Goal: Task Accomplishment & Management: Manage account settings

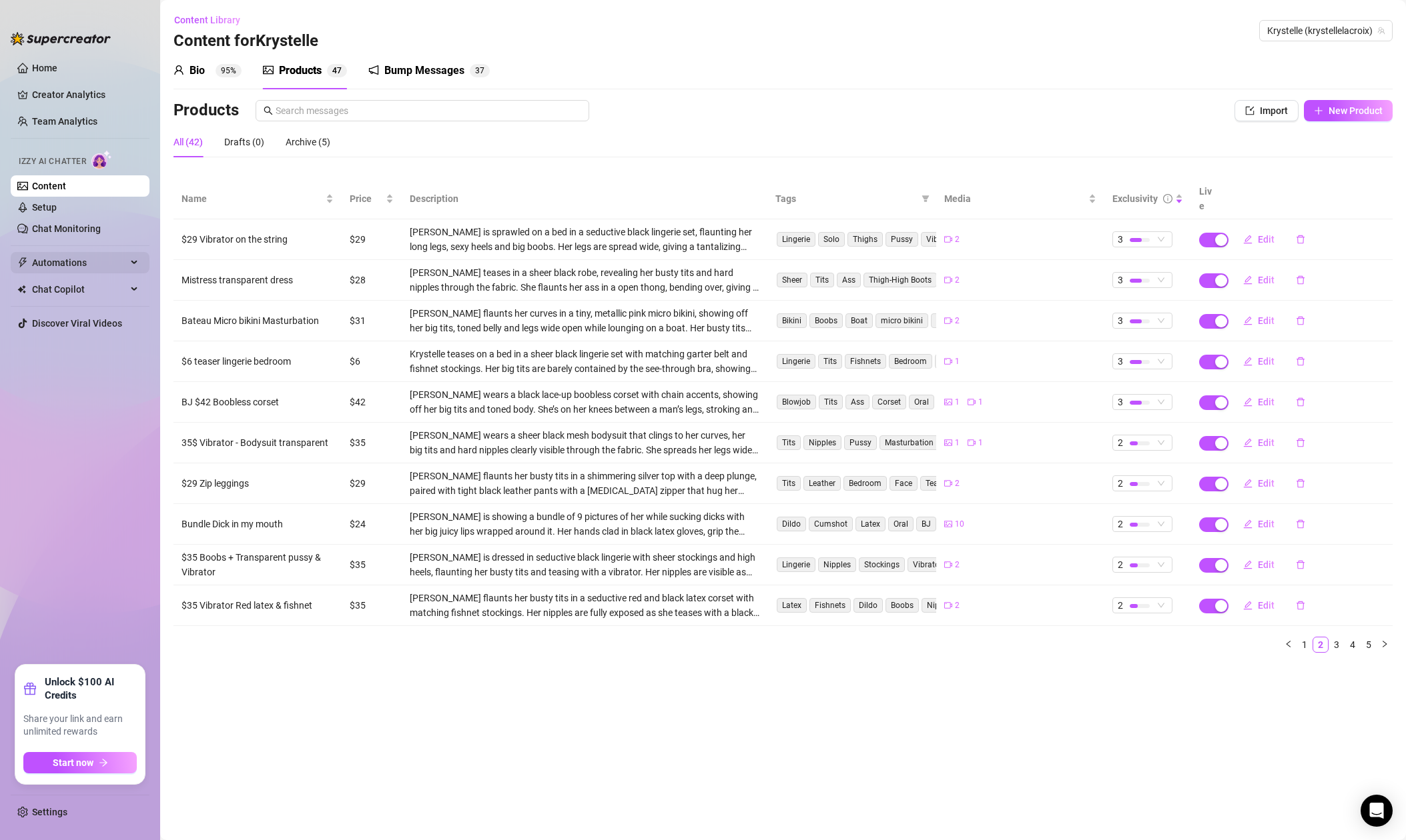
click at [134, 261] on div "Automations" at bounding box center [80, 263] width 139 height 22
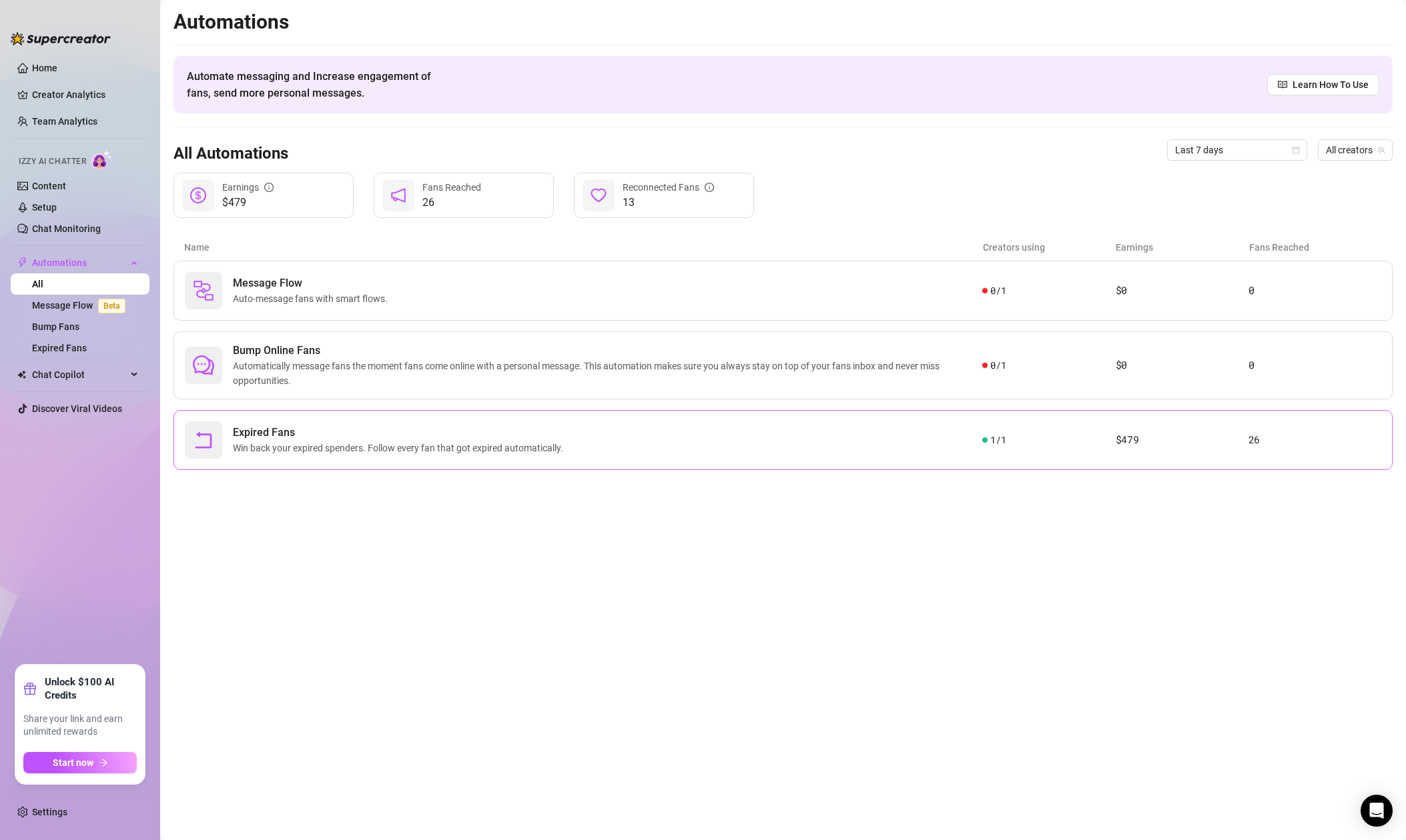
click at [336, 450] on span "Win back your expired spenders. Follow every fan that got expired automatically." at bounding box center [401, 448] width 336 height 15
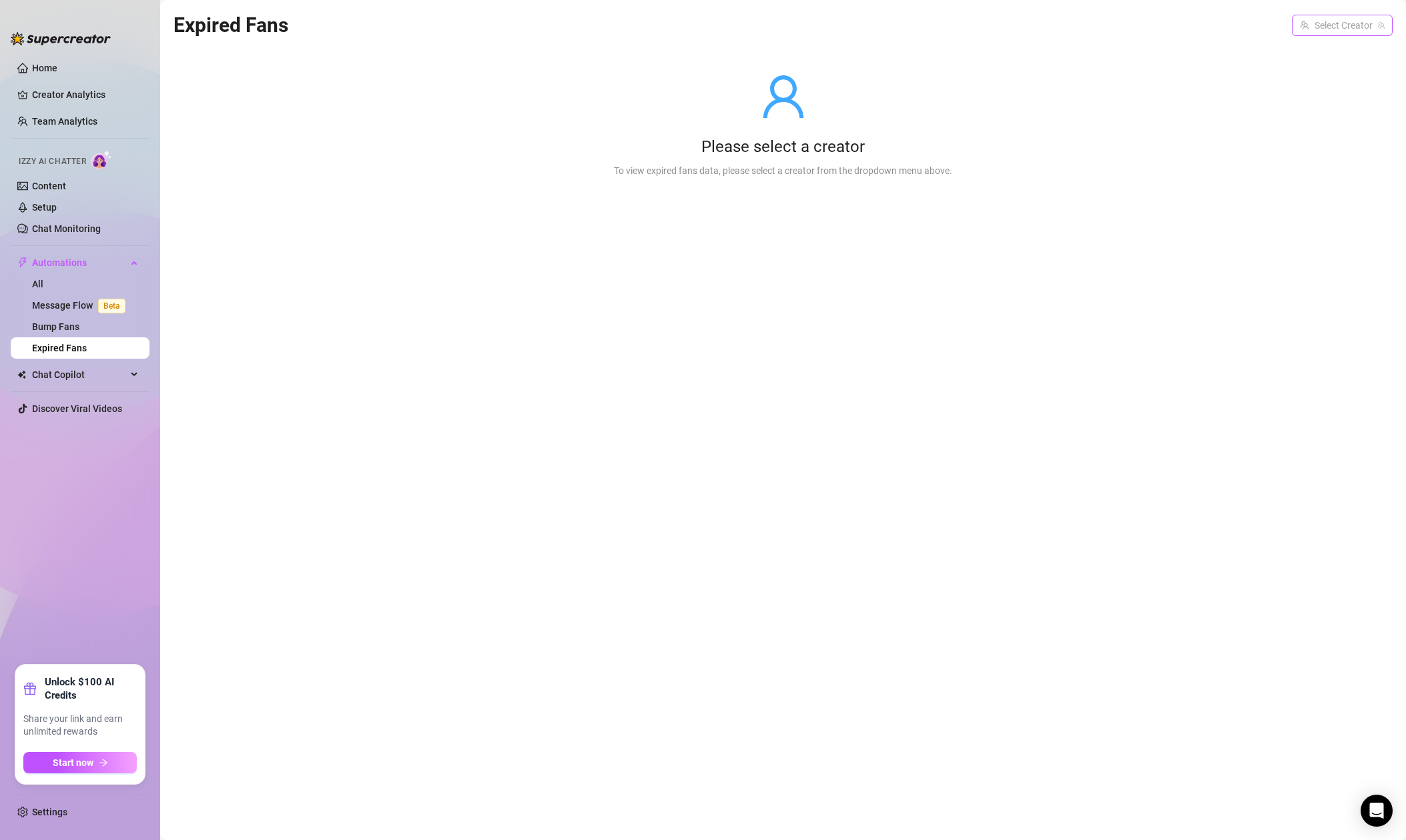
click at [1338, 29] on input "search" at bounding box center [1336, 26] width 73 height 20
click at [1320, 56] on span "( krystellelacroix )" at bounding box center [1348, 53] width 68 height 15
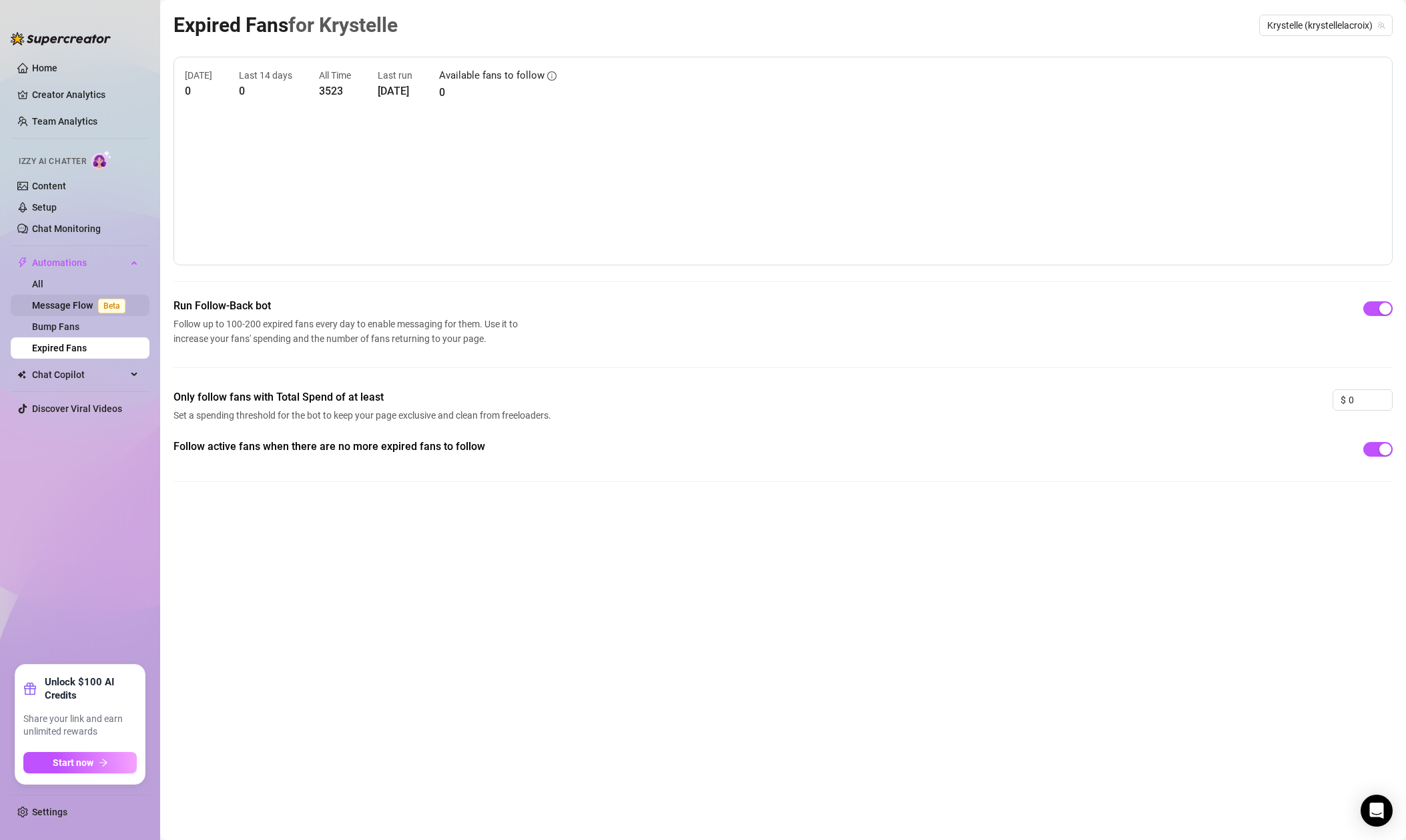
click at [52, 302] on link "Message Flow Beta" at bounding box center [81, 305] width 99 height 11
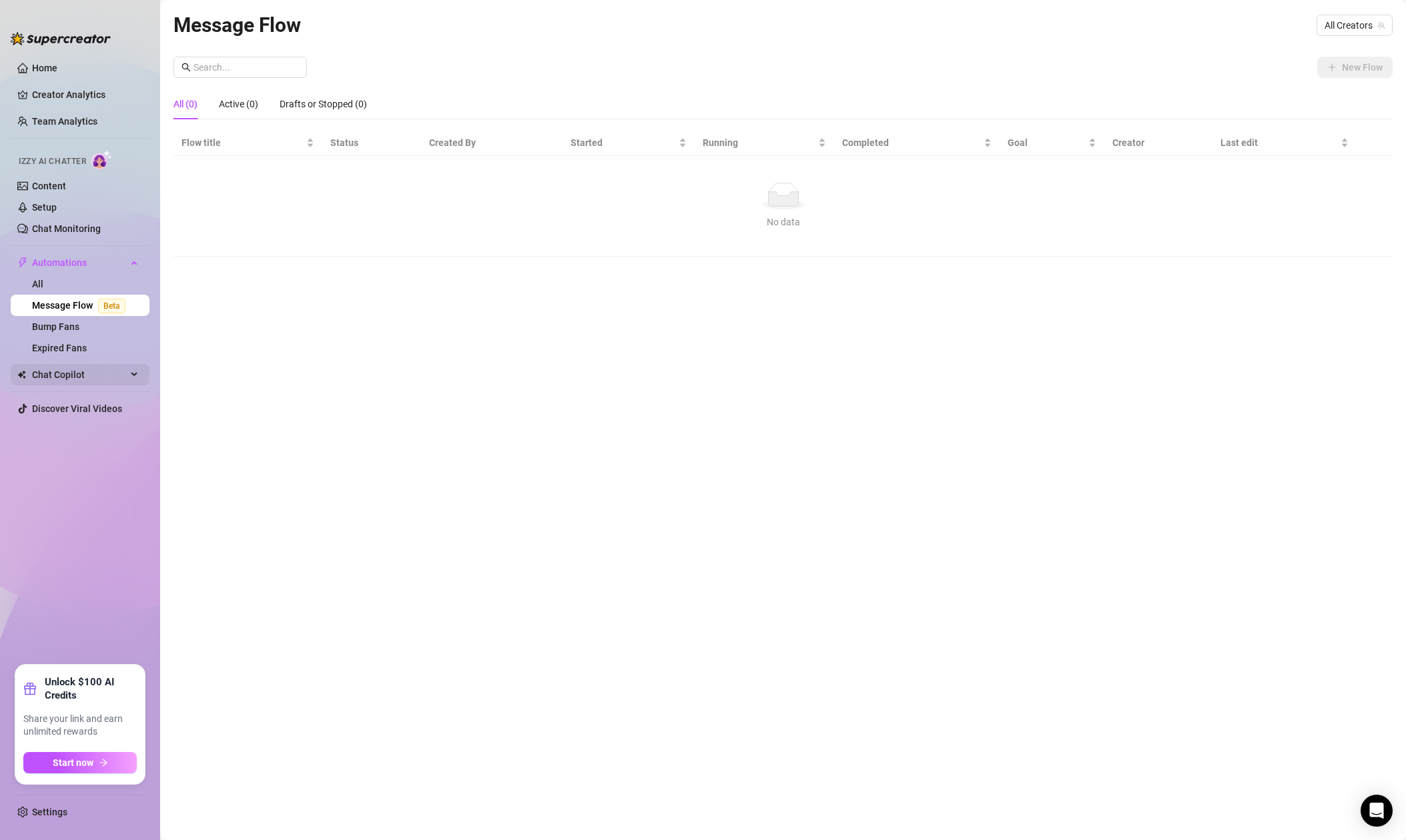
click at [136, 377] on div "Chat Copilot" at bounding box center [80, 375] width 139 height 22
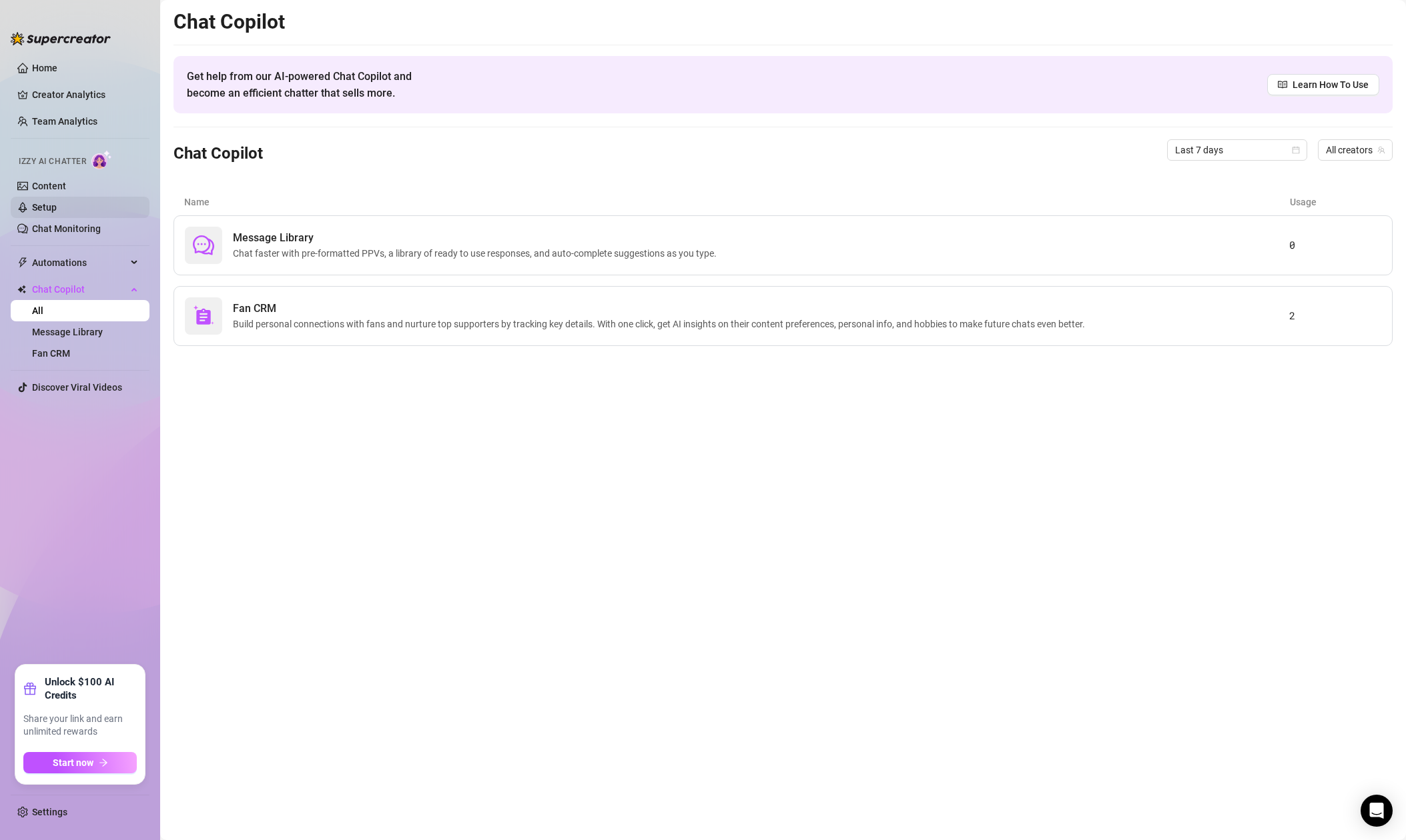
click at [49, 204] on link "Setup" at bounding box center [44, 207] width 25 height 11
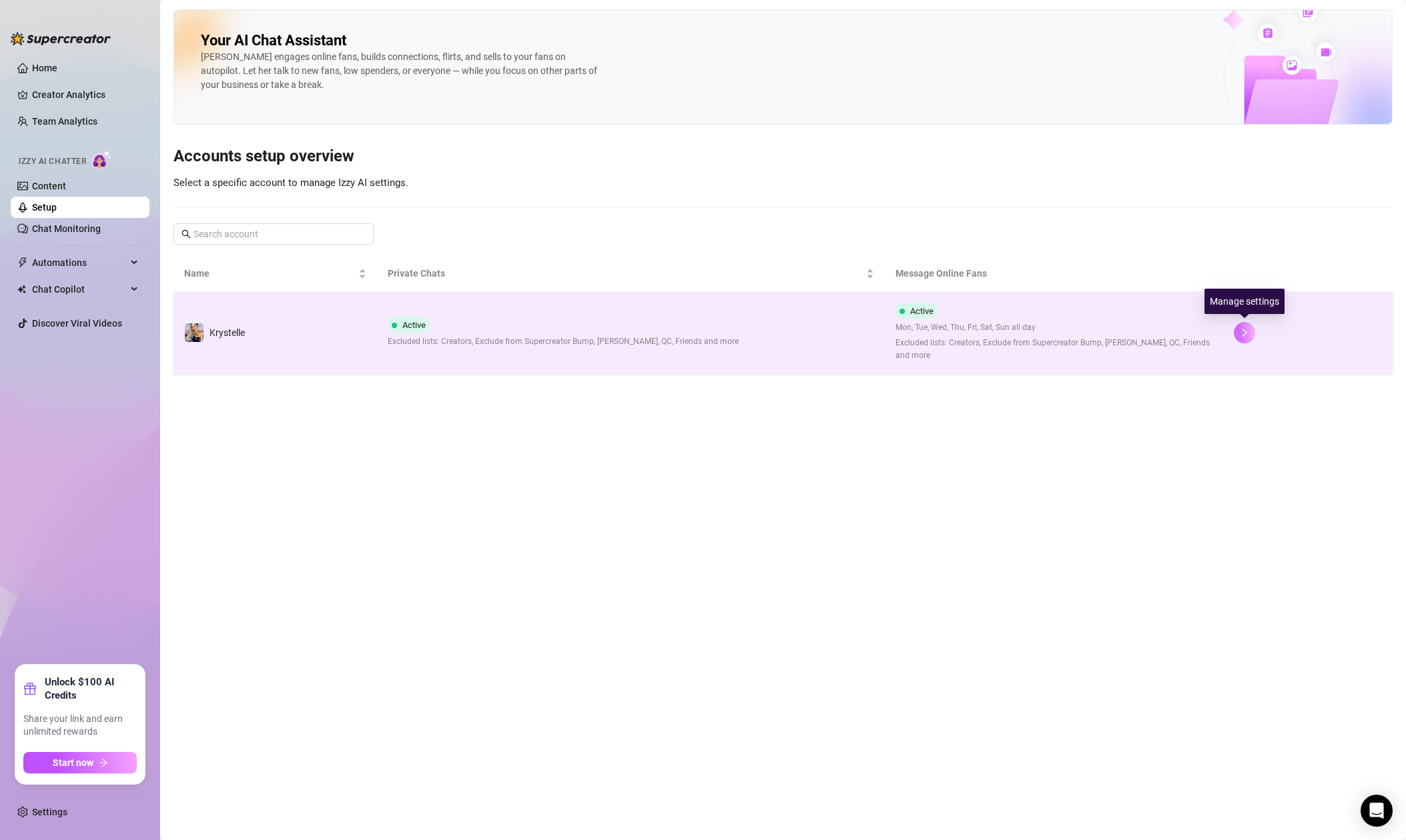
click at [1245, 333] on icon "right" at bounding box center [1245, 333] width 5 height 8
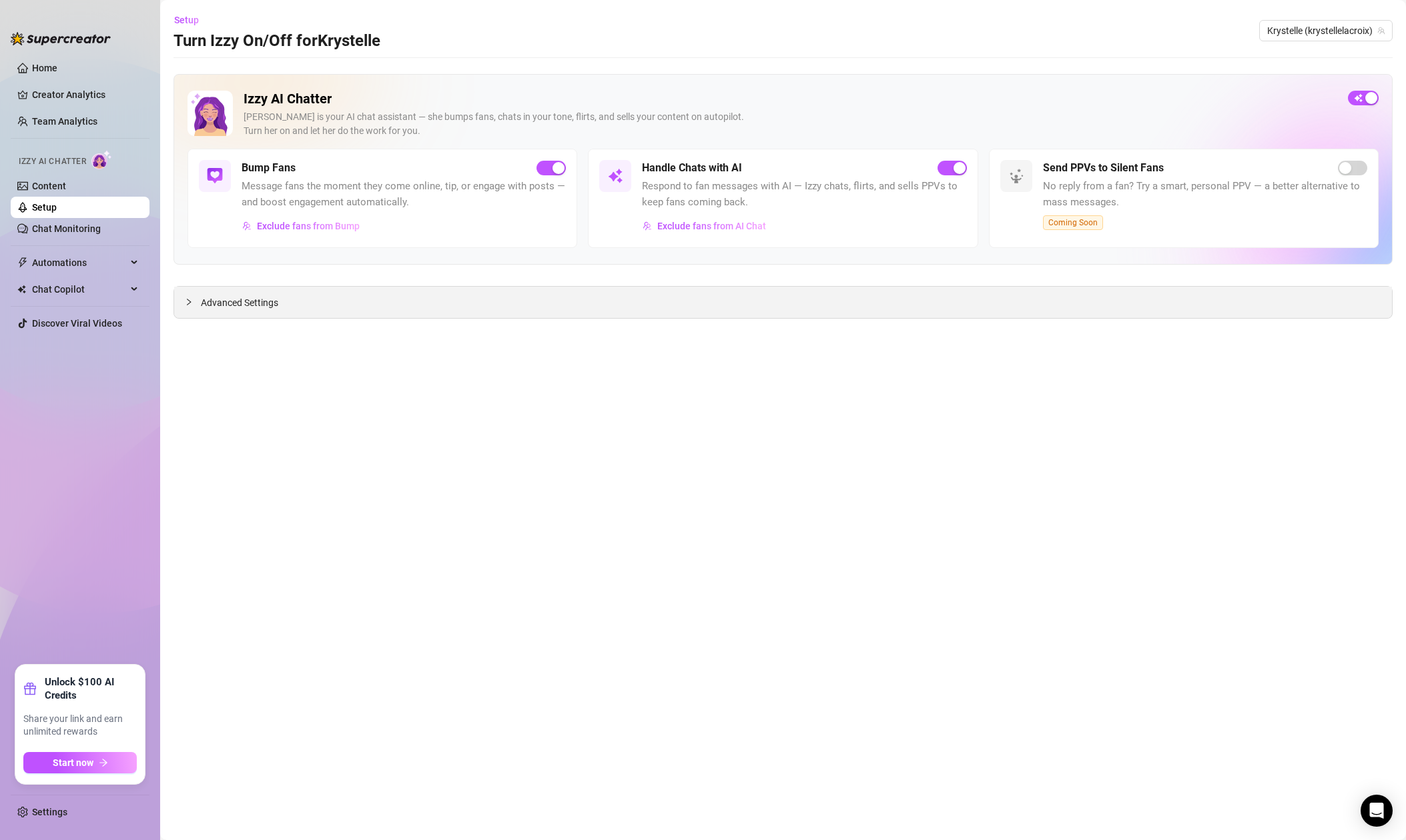
click at [190, 302] on icon "collapsed" at bounding box center [189, 302] width 4 height 7
